Goal: Information Seeking & Learning: Learn about a topic

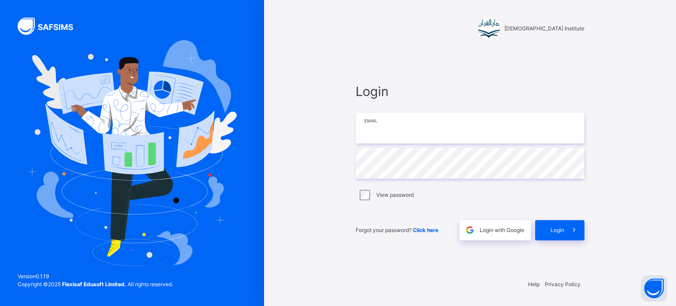
type input "**********"
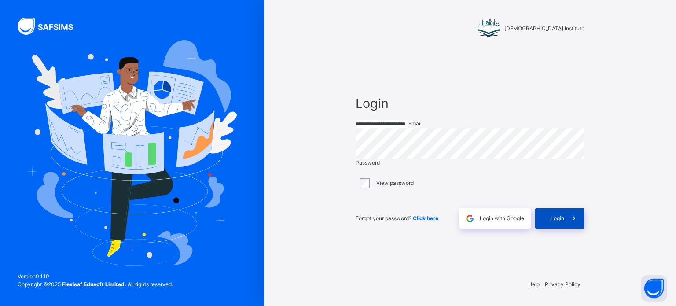
click at [572, 222] on span at bounding box center [574, 218] width 20 height 20
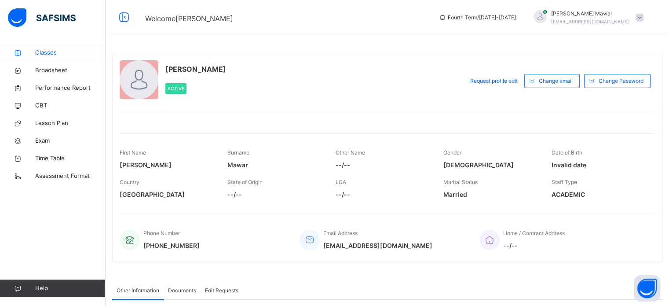
click at [54, 46] on link "Classes" at bounding box center [53, 53] width 106 height 18
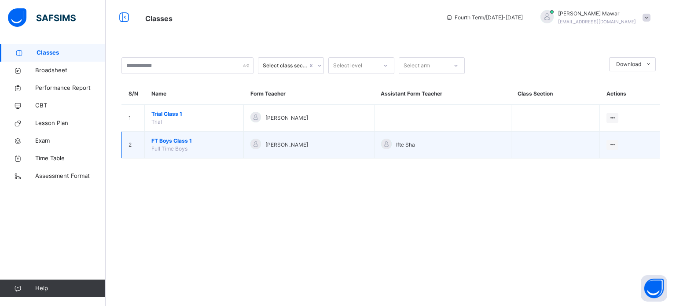
click at [161, 137] on span "FT Boys Class 1" at bounding box center [193, 141] width 85 height 8
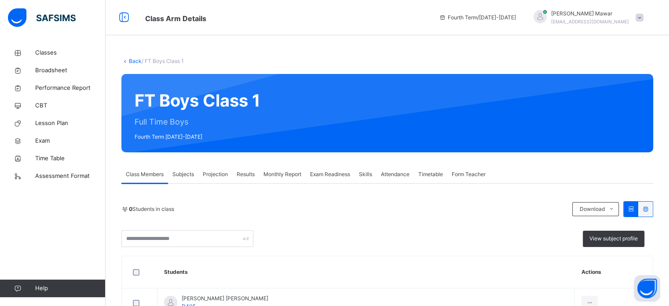
click at [217, 166] on div "Projection" at bounding box center [215, 174] width 34 height 18
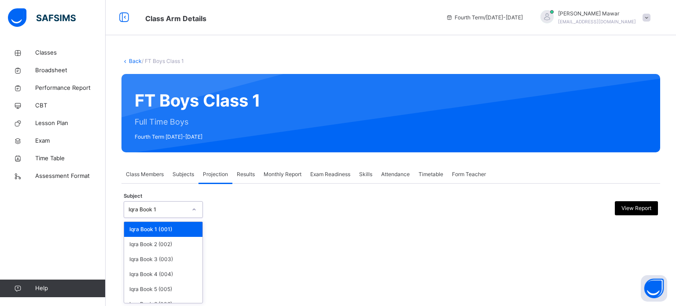
scroll to position [46, 0]
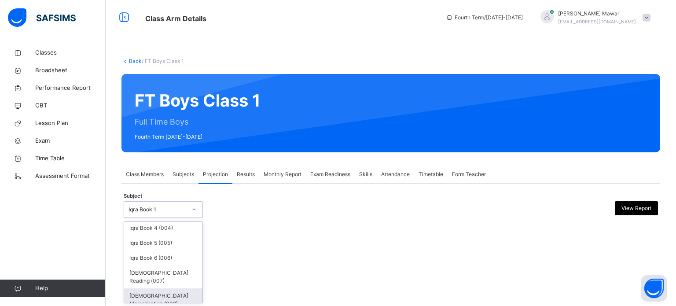
click at [148, 292] on div "[DEMOGRAPHIC_DATA] Memorisation (008)" at bounding box center [163, 299] width 78 height 23
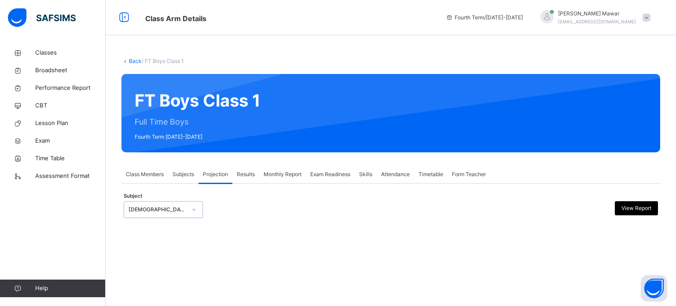
click at [137, 195] on span "Subject" at bounding box center [133, 195] width 18 height 7
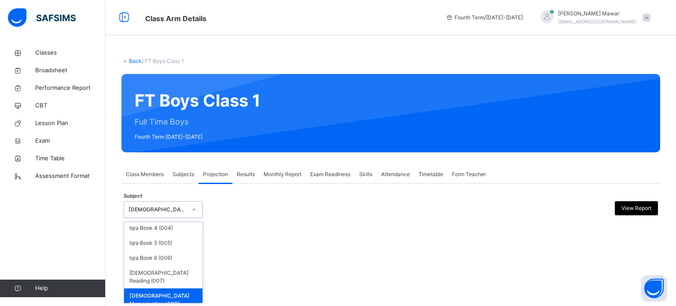
click at [140, 295] on div "[DEMOGRAPHIC_DATA] Memorisation (008)" at bounding box center [163, 299] width 78 height 23
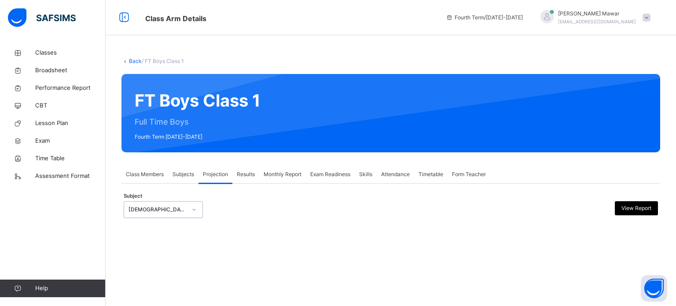
click at [136, 286] on div "Back / FT Boys Class 1 FT Boys Class 1 Full Time Boys Fourth Term 2024-2025 Cla…" at bounding box center [391, 153] width 570 height 306
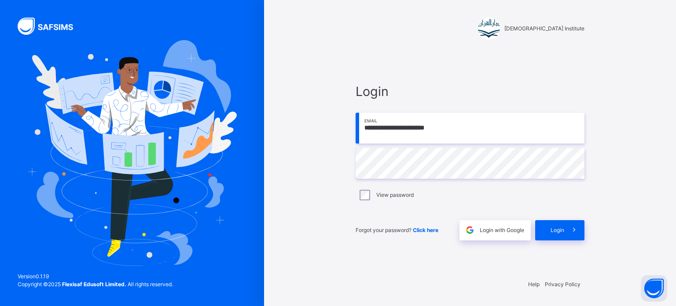
click at [587, 232] on div "**********" at bounding box center [470, 161] width 246 height 221
click at [584, 232] on div "**********" at bounding box center [470, 161] width 246 height 221
click at [584, 232] on span at bounding box center [574, 230] width 20 height 20
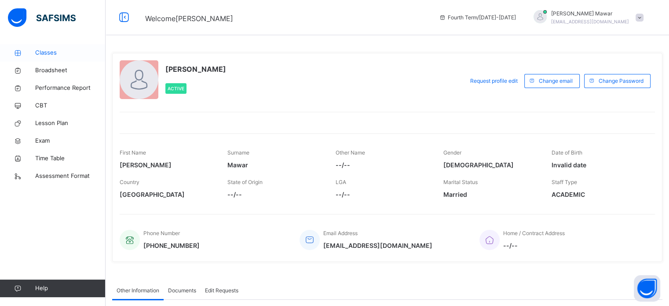
click at [46, 56] on span "Classes" at bounding box center [70, 52] width 70 height 9
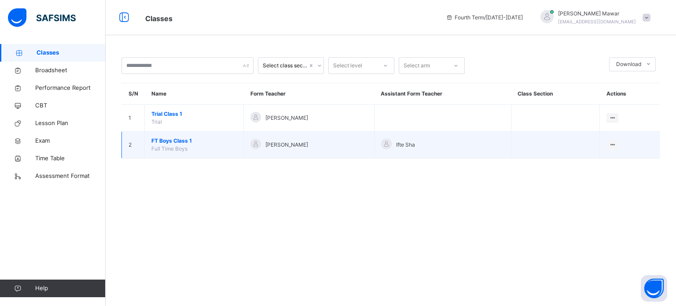
click at [162, 143] on span "FT Boys Class 1" at bounding box center [193, 141] width 85 height 8
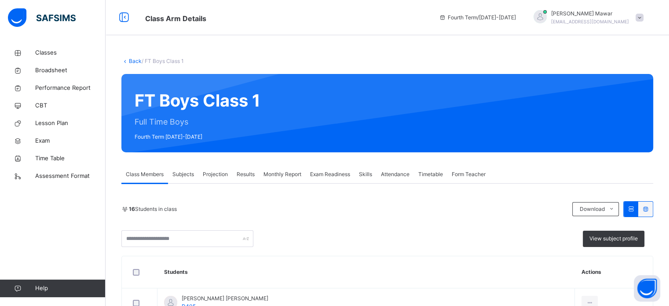
click at [206, 167] on div "Projection" at bounding box center [215, 174] width 34 height 18
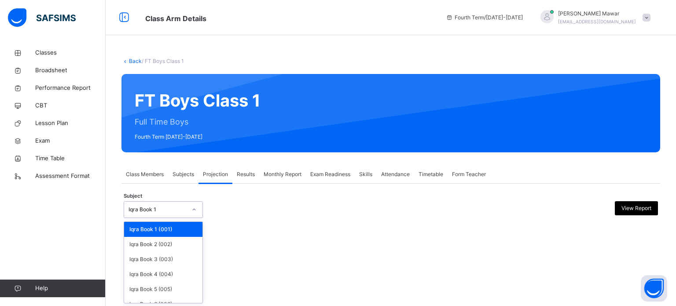
scroll to position [46, 0]
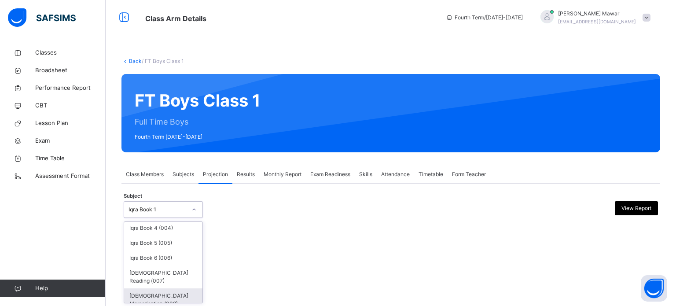
click at [140, 289] on div "[DEMOGRAPHIC_DATA] Memorisation (008)" at bounding box center [163, 299] width 78 height 23
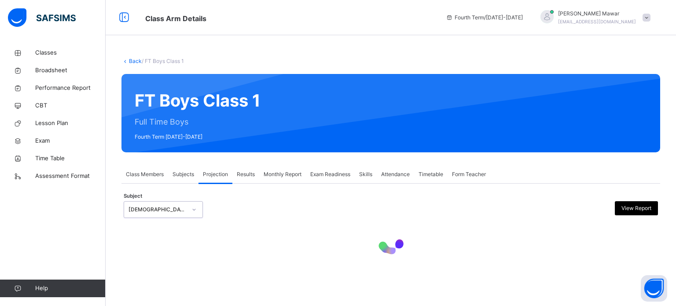
click at [144, 279] on div "Back / FT Boys Class 1 FT Boys Class 1 Full Time Boys Fourth Term [DATE]-[DATE]…" at bounding box center [391, 165] width 570 height 242
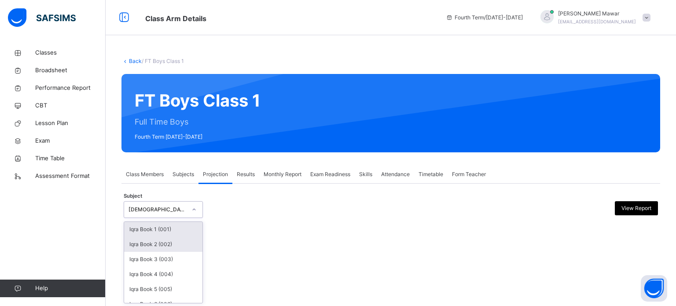
click at [193, 251] on div "Iqra Book 2 (002)" at bounding box center [163, 244] width 78 height 15
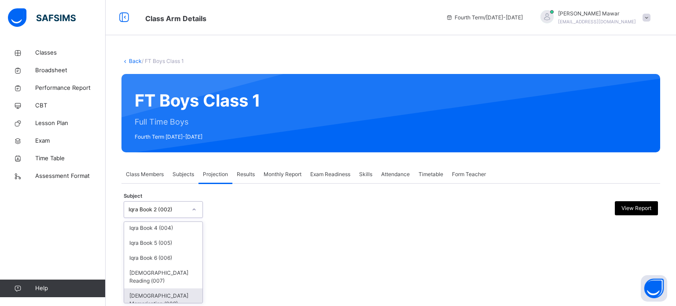
click at [142, 295] on div "[DEMOGRAPHIC_DATA] Memorisation (008)" at bounding box center [163, 299] width 78 height 23
